Goal: Information Seeking & Learning: Learn about a topic

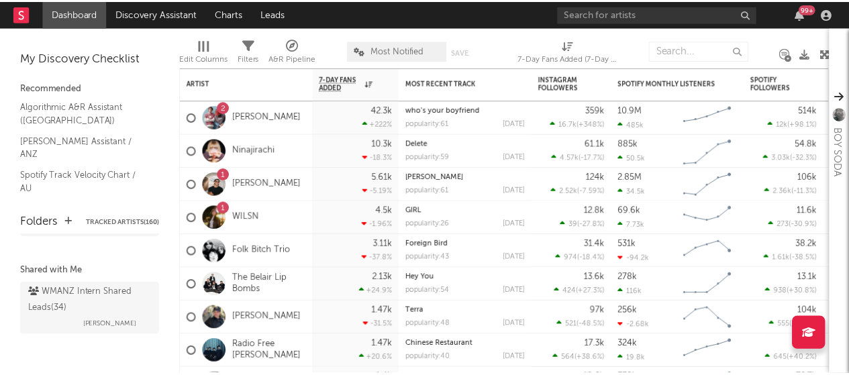
scroll to position [169, 0]
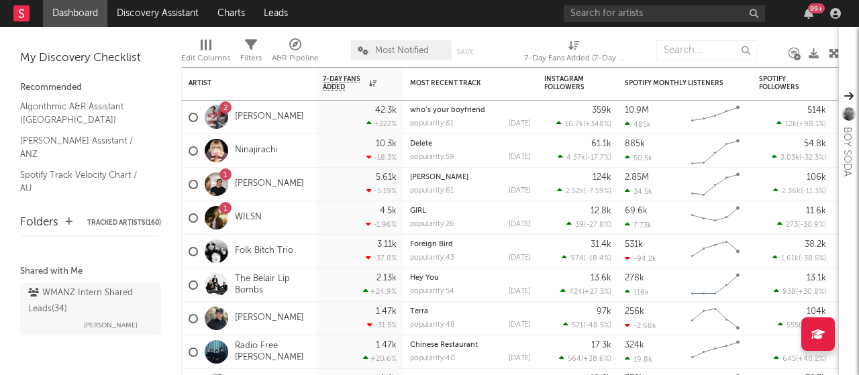
click at [75, 328] on div "WMANZ Intern Shared Leads ( 34 ) [PERSON_NAME]" at bounding box center [90, 309] width 125 height 48
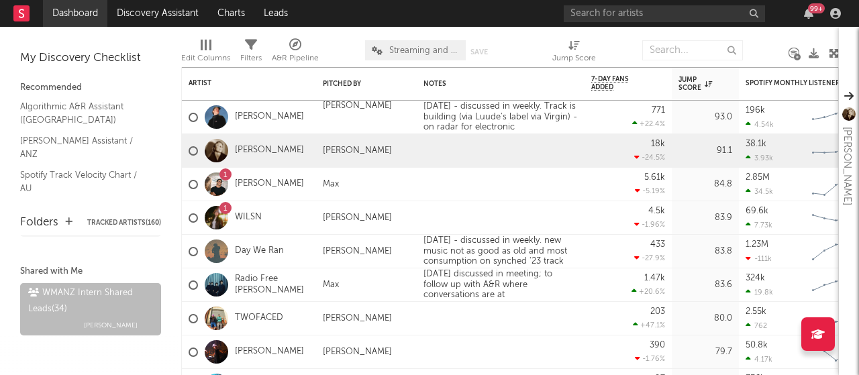
click at [82, 6] on link "Dashboard" at bounding box center [75, 13] width 64 height 27
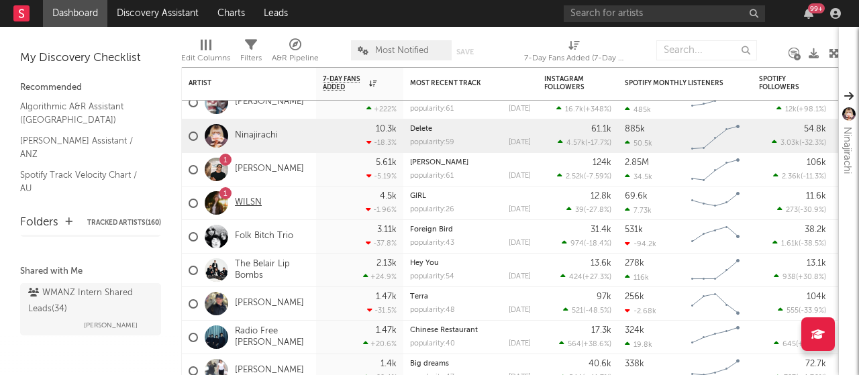
click at [246, 203] on link "WILSN" at bounding box center [248, 202] width 27 height 11
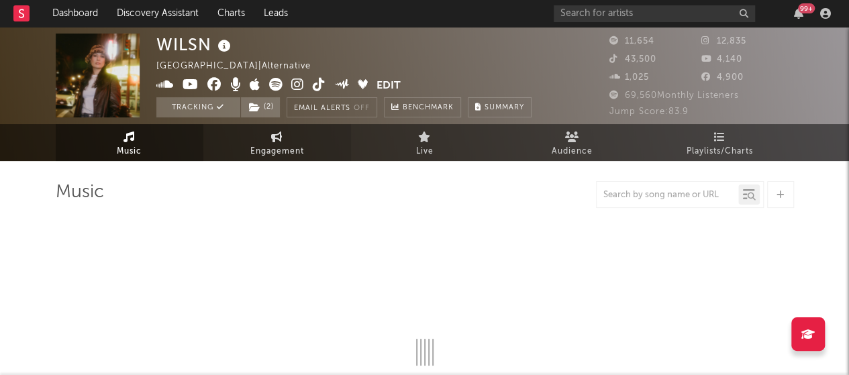
select select "6m"
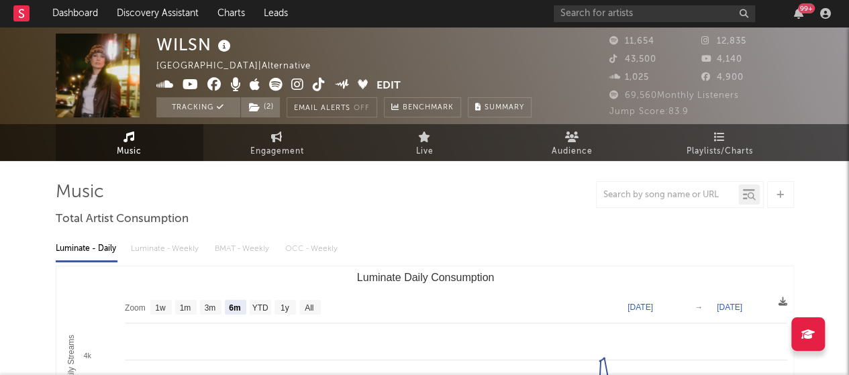
click at [317, 88] on icon at bounding box center [319, 84] width 13 height 13
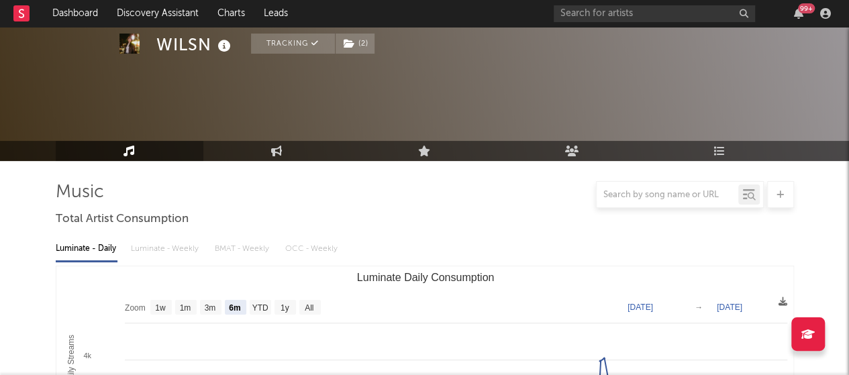
scroll to position [251, 0]
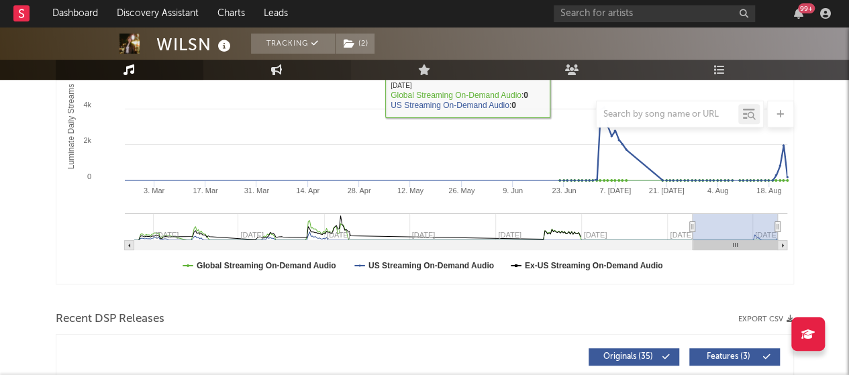
drag, startPoint x: 248, startPoint y: 241, endPoint x: 273, endPoint y: 69, distance: 173.6
click at [273, 69] on icon at bounding box center [276, 69] width 11 height 11
select select "1w"
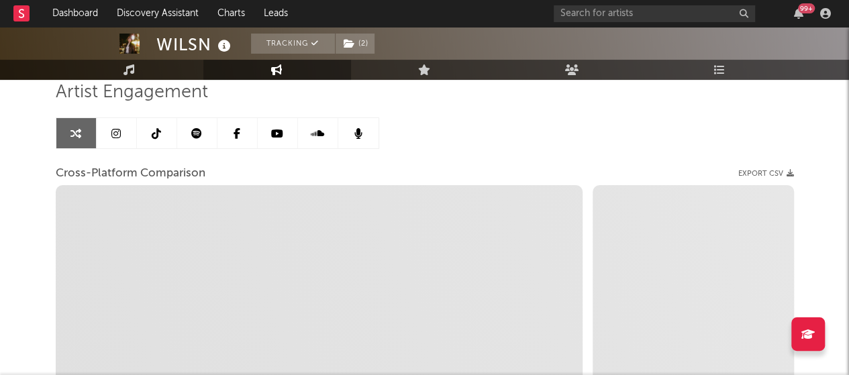
scroll to position [97, 0]
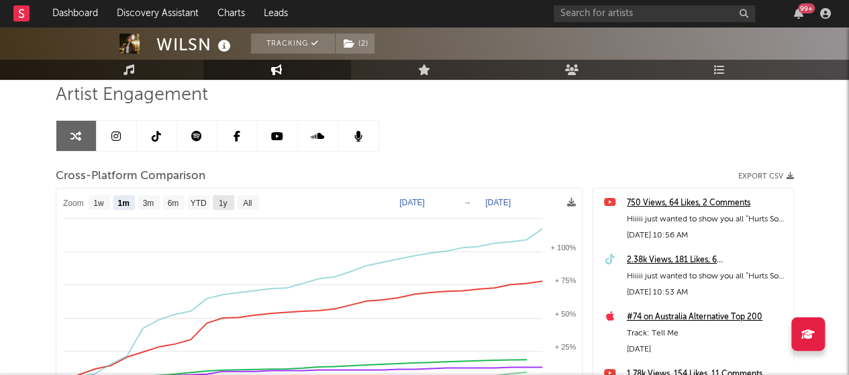
click at [220, 203] on text "1y" at bounding box center [222, 203] width 9 height 9
select select "1y"
type input "[DATE]"
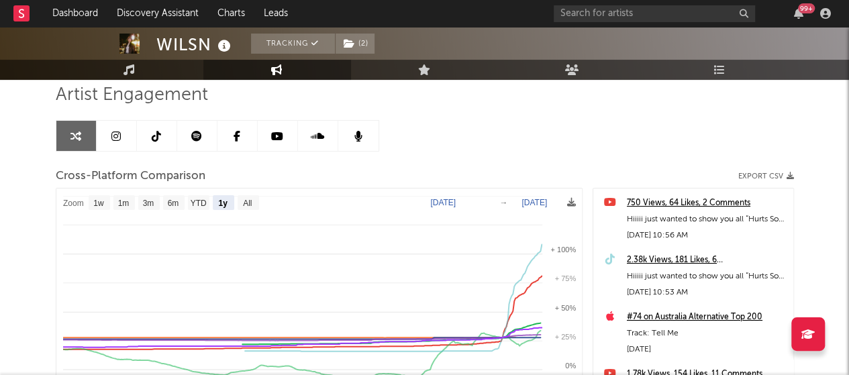
select select "1y"
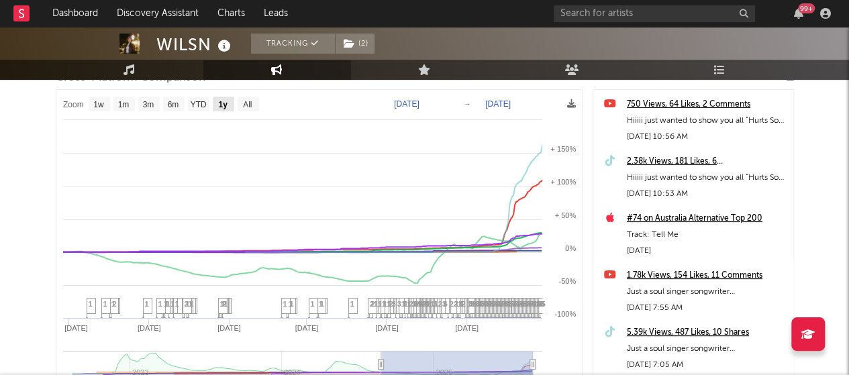
scroll to position [195, 0]
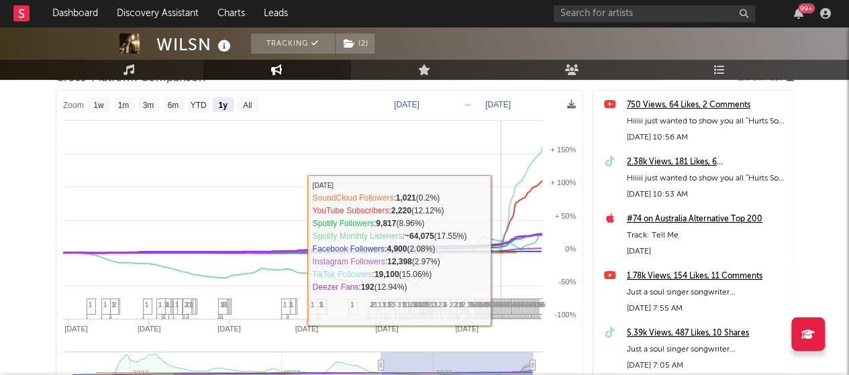
click at [501, 249] on icon at bounding box center [302, 243] width 480 height 19
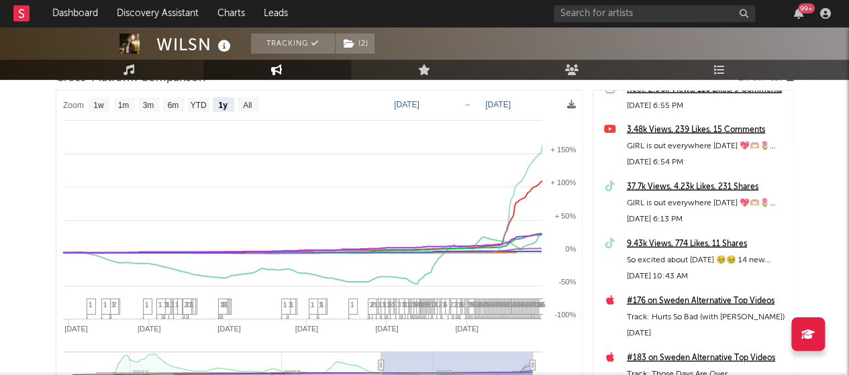
scroll to position [1825, 0]
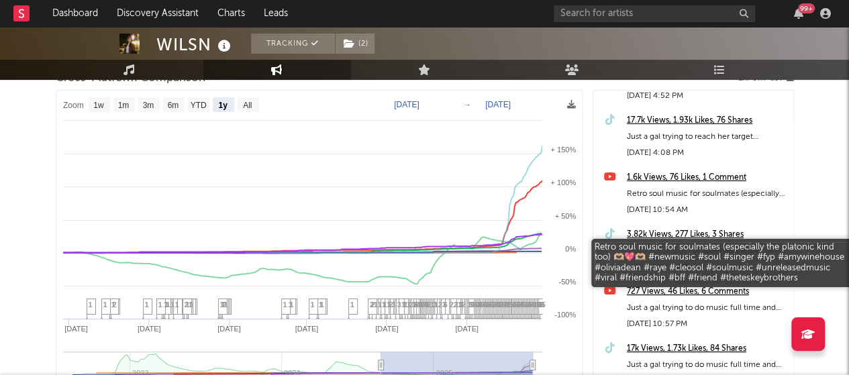
click at [669, 248] on div "Retro soul music for soulmates (especially the platonic kind too) 🫶🏼💖🫶🏼 #newmus…" at bounding box center [707, 251] width 160 height 16
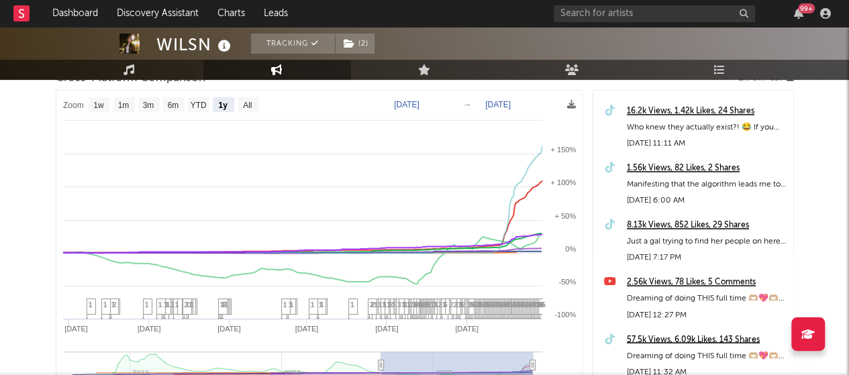
scroll to position [8697, 0]
click at [691, 337] on div "57.5k Views, 6.09k Likes, 143 Shares" at bounding box center [707, 340] width 160 height 16
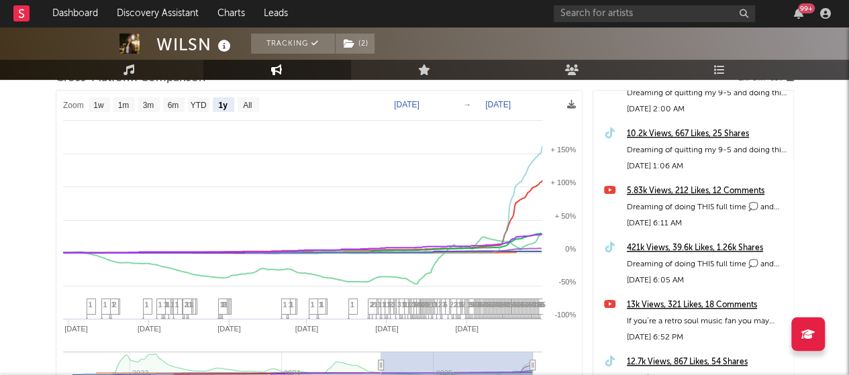
scroll to position [8096, 0]
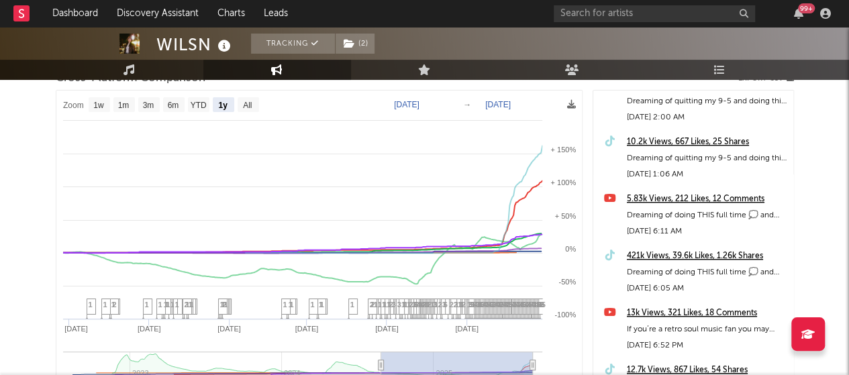
click at [682, 252] on div "421k Views, 39.6k Likes, 1.26k Shares" at bounding box center [707, 256] width 160 height 16
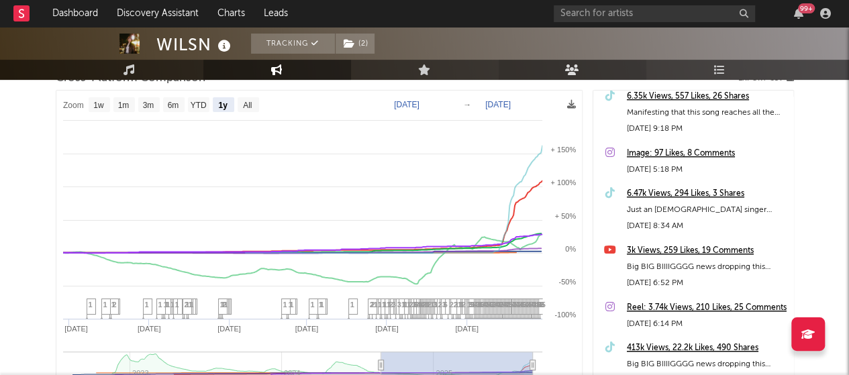
scroll to position [2962, 0]
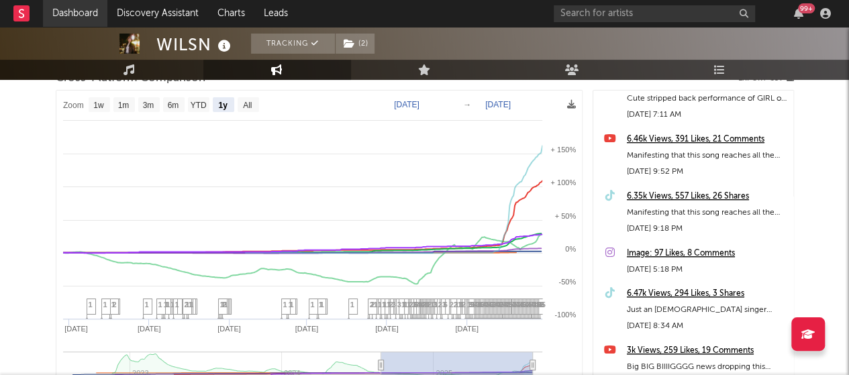
click at [70, 14] on link "Dashboard" at bounding box center [75, 13] width 64 height 27
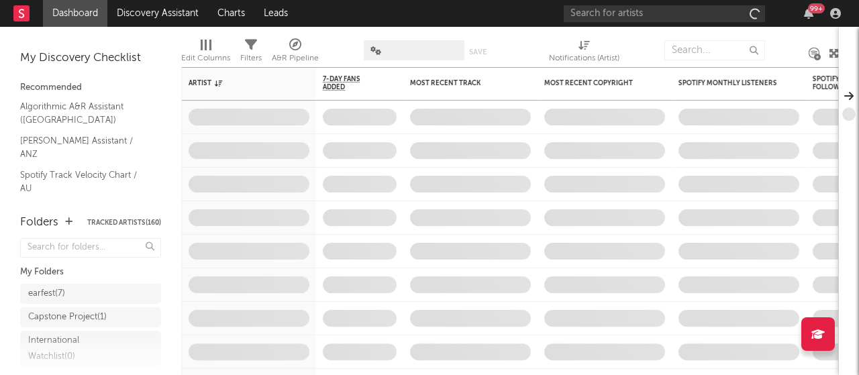
click at [70, 13] on link "Dashboard" at bounding box center [75, 13] width 64 height 27
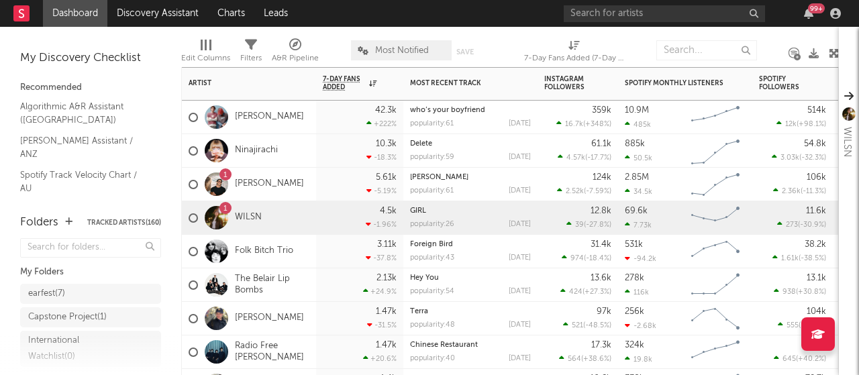
click at [249, 207] on div "1 WILSN" at bounding box center [225, 218] width 73 height 39
click at [250, 223] on link "WILSN" at bounding box center [248, 217] width 27 height 11
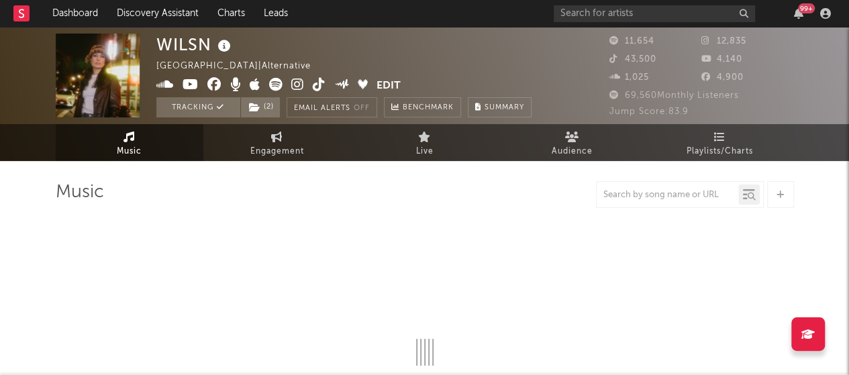
select select "6m"
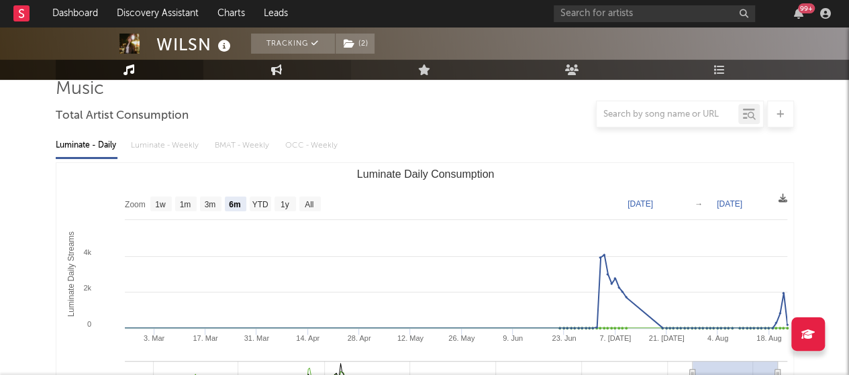
scroll to position [99, 0]
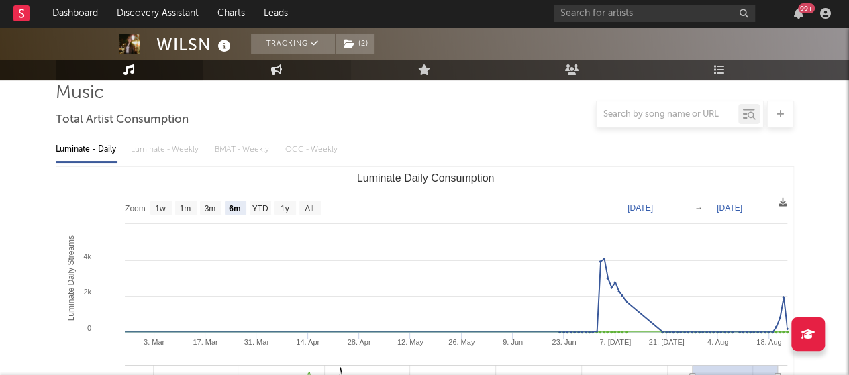
click at [301, 65] on link "Engagement" at bounding box center [277, 70] width 148 height 20
select select "1w"
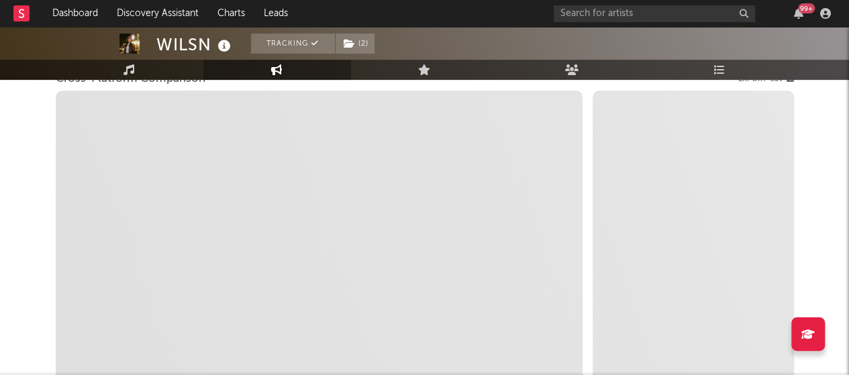
scroll to position [196, 0]
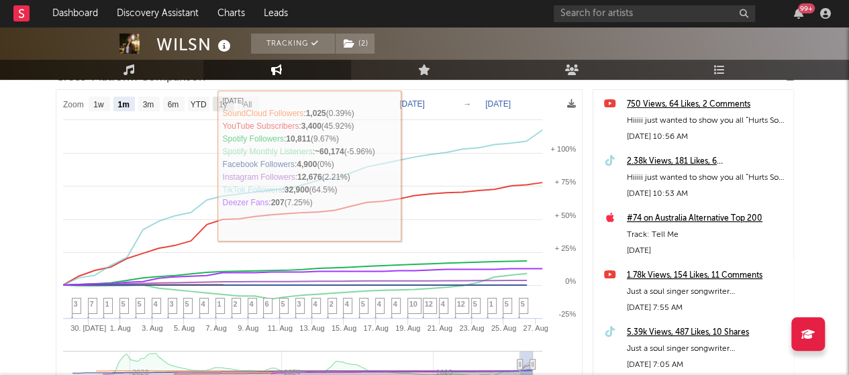
click at [224, 103] on text "1y" at bounding box center [222, 104] width 9 height 9
select select "1y"
type input "[DATE]"
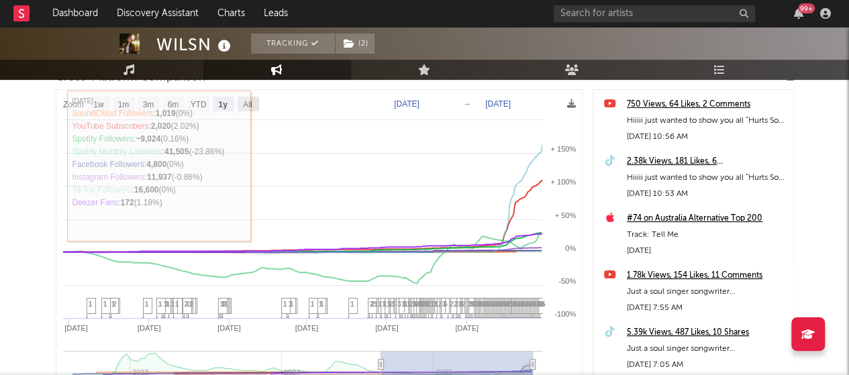
click at [255, 102] on rect at bounding box center [248, 104] width 21 height 15
select select "All"
type input "[DATE]"
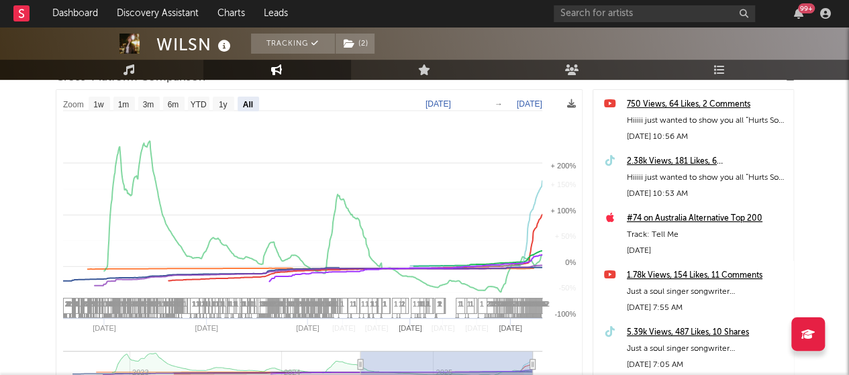
select select "All"
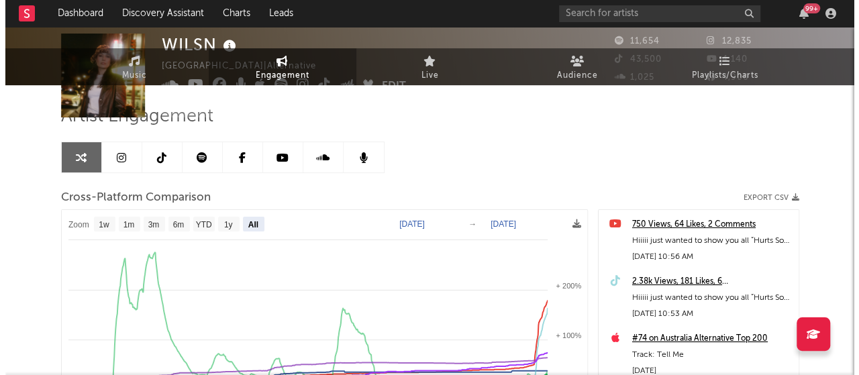
scroll to position [0, 0]
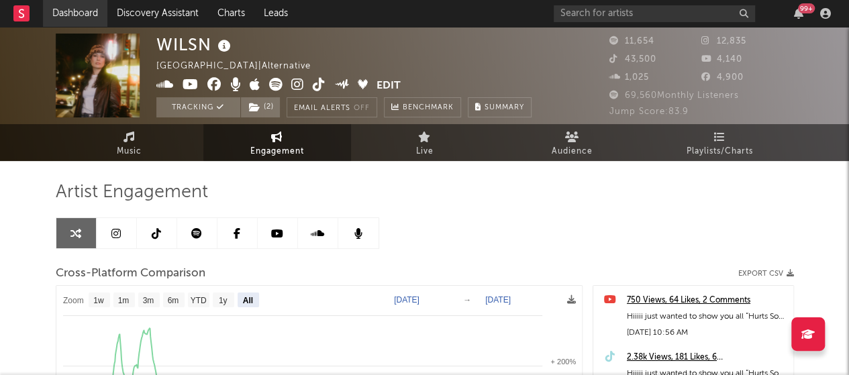
click at [83, 17] on link "Dashboard" at bounding box center [75, 13] width 64 height 27
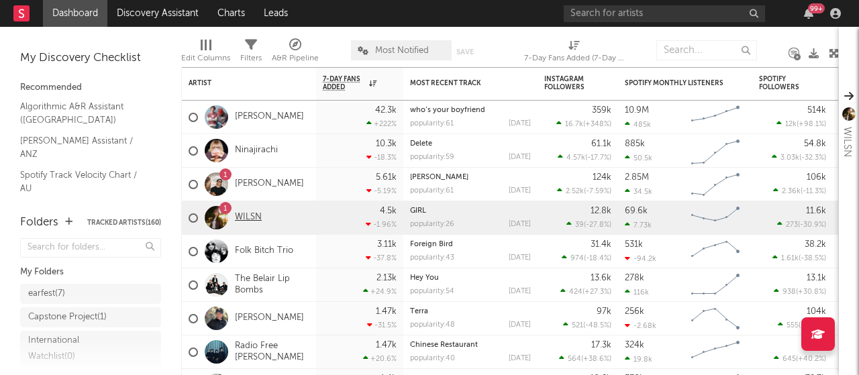
click at [239, 215] on link "WILSN" at bounding box center [248, 217] width 27 height 11
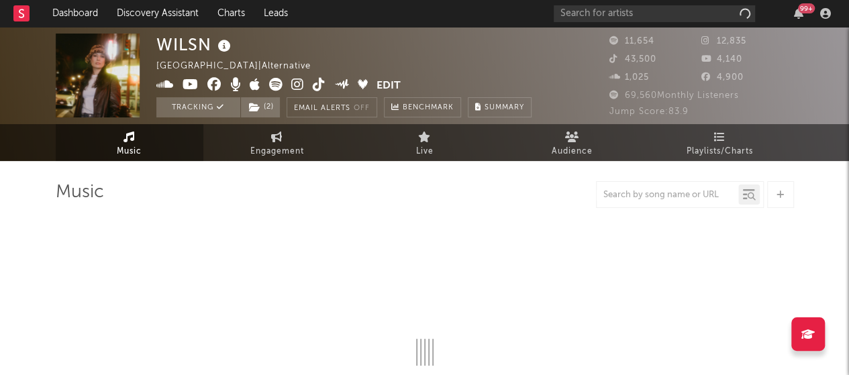
click at [294, 87] on icon at bounding box center [297, 84] width 13 height 13
select select "6m"
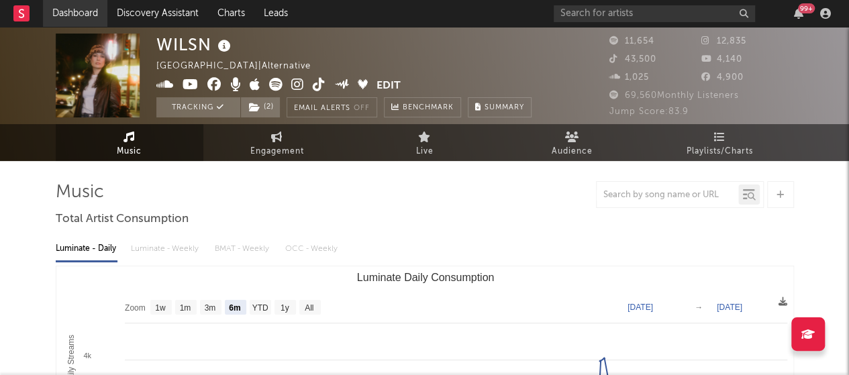
click at [89, 21] on link "Dashboard" at bounding box center [75, 13] width 64 height 27
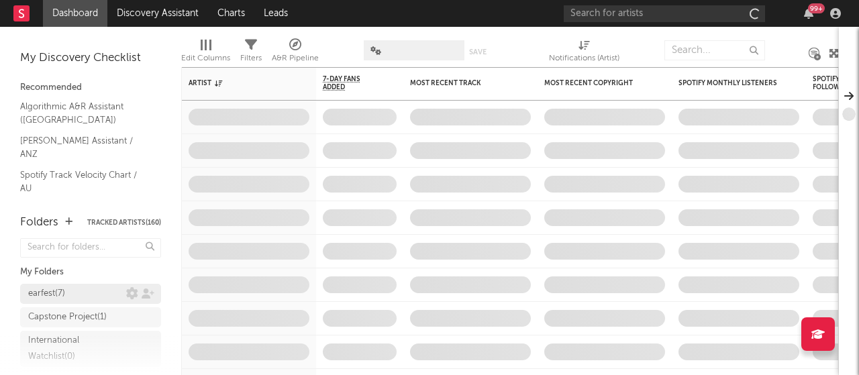
scroll to position [170, 0]
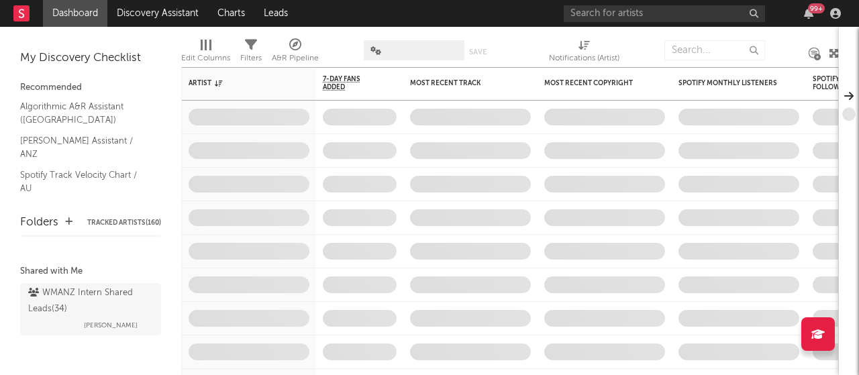
click at [72, 299] on div "WMANZ Intern Shared Leads ( 34 )" at bounding box center [88, 301] width 121 height 32
